Goal: Find specific page/section: Find specific page/section

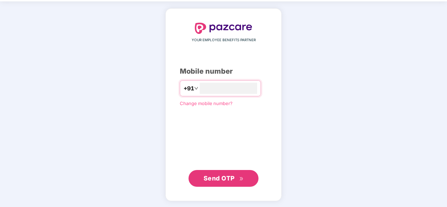
type input "**********"
click at [212, 181] on span "Send OTP" at bounding box center [218, 178] width 31 height 7
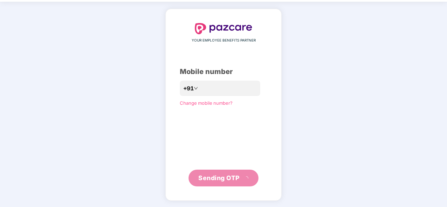
scroll to position [20, 0]
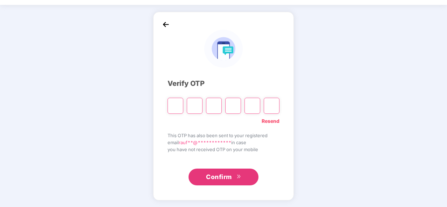
paste input "*"
type input "*"
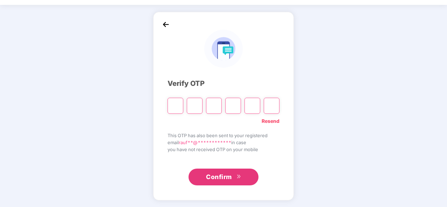
type input "*"
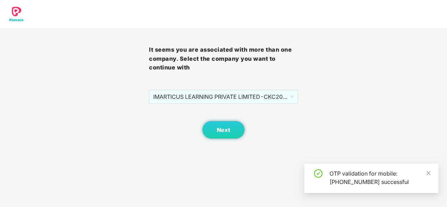
scroll to position [0, 0]
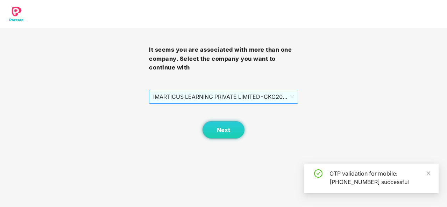
click at [229, 96] on span "IMARTICUS LEARNING PRIVATE LIMITED - CKC2047 - EMPLOYEE" at bounding box center [223, 96] width 141 height 13
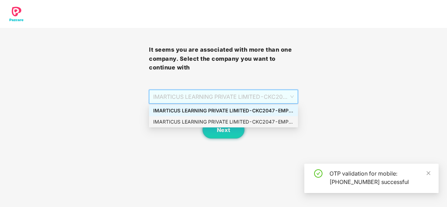
click at [208, 121] on div "IMARTICUS LEARNING PRIVATE LIMITED - CKC2047 - EMPLOYEE" at bounding box center [223, 122] width 141 height 8
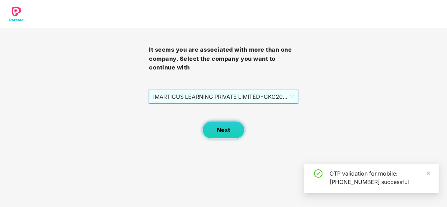
click at [232, 132] on button "Next" at bounding box center [223, 129] width 42 height 17
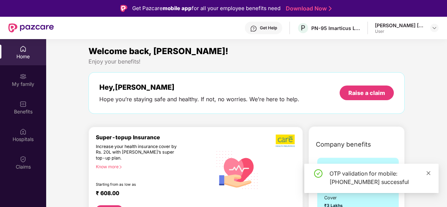
click at [427, 172] on icon "close" at bounding box center [429, 173] width 4 height 4
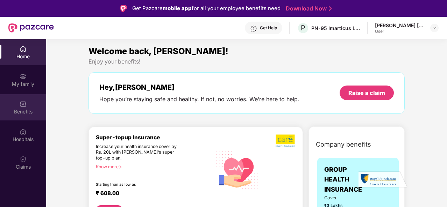
click at [28, 109] on div "Benefits" at bounding box center [23, 111] width 46 height 7
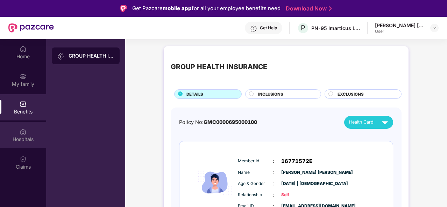
click at [13, 143] on div "Hospitals" at bounding box center [23, 135] width 46 height 26
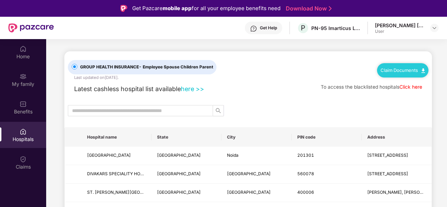
click at [274, 83] on div "Latest cashless hospital list available here >> To access the blacklisted hospi…" at bounding box center [248, 87] width 360 height 13
click at [15, 55] on div "Home" at bounding box center [23, 56] width 46 height 7
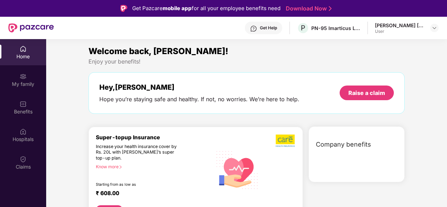
click at [98, 46] on span "Welcome back, [PERSON_NAME]!" at bounding box center [158, 51] width 140 height 10
